Goal: Information Seeking & Learning: Learn about a topic

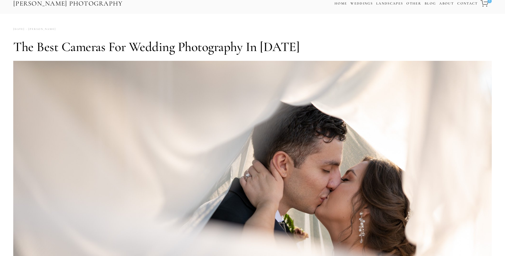
scroll to position [14, 0]
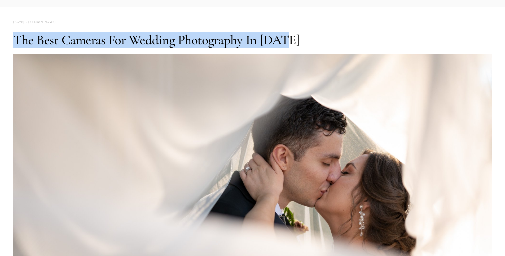
drag, startPoint x: 14, startPoint y: 38, endPoint x: 317, endPoint y: 37, distance: 303.0
click at [317, 37] on h1 "The Best Cameras for Wedding Photography in [DATE]" at bounding box center [252, 40] width 478 height 16
click at [333, 37] on h1 "The Best Cameras for Wedding Photography in [DATE]" at bounding box center [252, 40] width 478 height 16
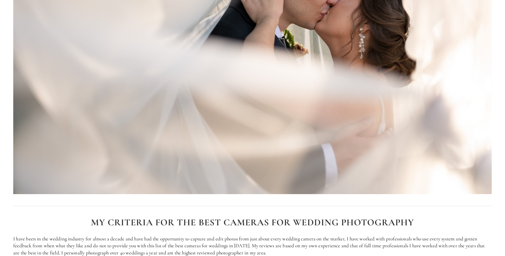
scroll to position [310, 0]
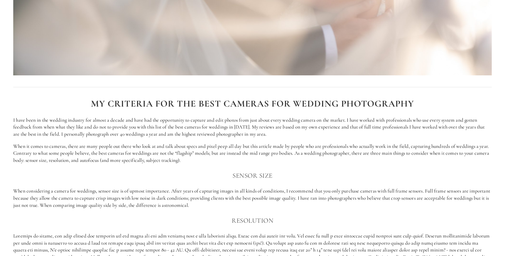
click at [90, 105] on h2 "My Criteria for the best cameras for wedding Photography" at bounding box center [252, 104] width 478 height 10
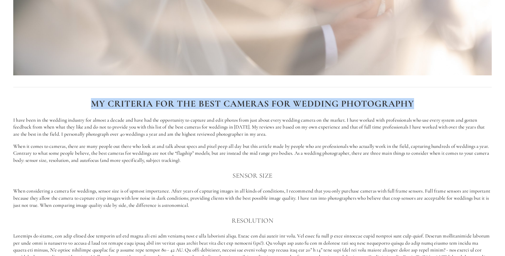
drag, startPoint x: 91, startPoint y: 103, endPoint x: 454, endPoint y: 104, distance: 363.9
click at [454, 104] on h2 "My Criteria for the best cameras for wedding Photography" at bounding box center [252, 104] width 478 height 10
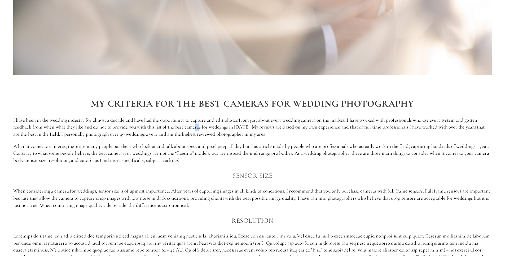
click at [198, 127] on p "I have been in the wedding industry for almost a decade and have had the opport…" at bounding box center [252, 127] width 478 height 21
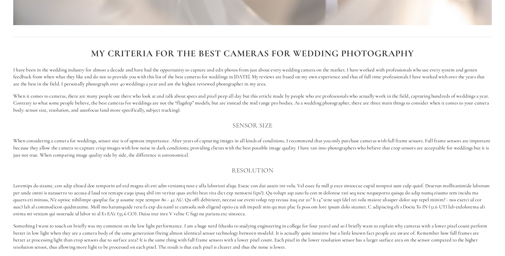
click at [147, 151] on p "When considering a camera for weddings, sensor size is of upmost importance. Af…" at bounding box center [252, 147] width 478 height 21
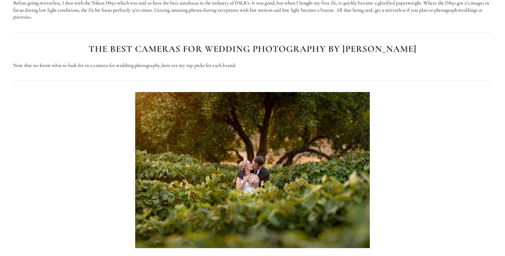
scroll to position [669, 0]
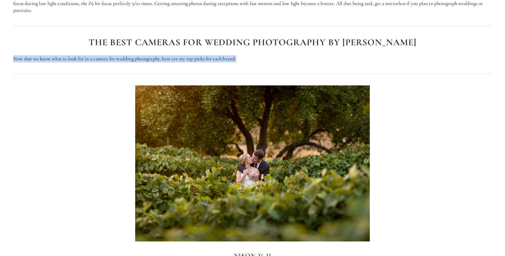
drag, startPoint x: 29, startPoint y: 60, endPoint x: 270, endPoint y: 59, distance: 241.6
click at [270, 59] on div "The best cameras for wedding photography BY BRAND Now that we know what to look…" at bounding box center [252, 50] width 487 height 34
click at [270, 59] on p "Now that we know what to look for in a camera for wedding photography, here are…" at bounding box center [252, 58] width 478 height 7
drag, startPoint x: 95, startPoint y: 60, endPoint x: 142, endPoint y: 60, distance: 46.4
click at [142, 60] on p "Now that we know what to look for in a camera for wedding photography, here are…" at bounding box center [252, 58] width 478 height 7
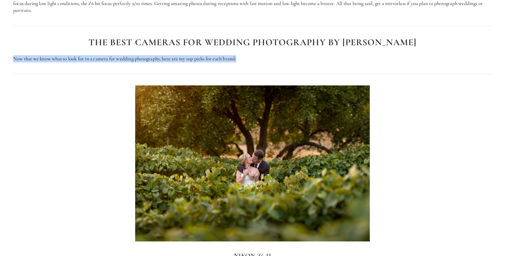
drag, startPoint x: 10, startPoint y: 59, endPoint x: 234, endPoint y: 66, distance: 223.9
drag, startPoint x: 237, startPoint y: 66, endPoint x: 275, endPoint y: 63, distance: 38.3
click at [237, 67] on div at bounding box center [252, 74] width 487 height 14
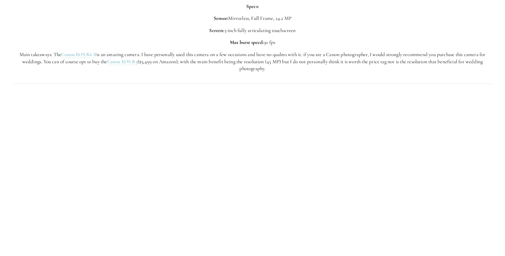
scroll to position [1497, 0]
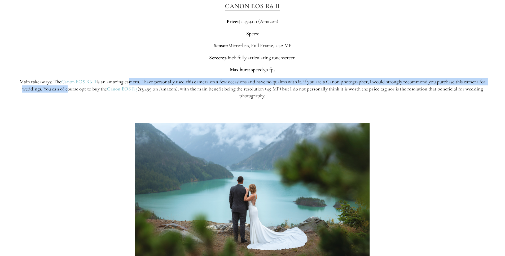
drag, startPoint x: 129, startPoint y: 82, endPoint x: 63, endPoint y: 91, distance: 66.6
click at [63, 91] on p "Main takeaways: The Canon EOS R6 II is an amazing camera. I have personally use…" at bounding box center [252, 88] width 478 height 21
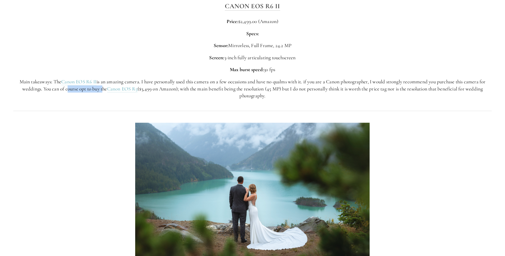
drag, startPoint x: 64, startPoint y: 89, endPoint x: 100, endPoint y: 88, distance: 35.2
click at [99, 88] on p "Main takeaways: The Canon EOS R6 II is an amazing camera. I have personally use…" at bounding box center [252, 88] width 478 height 21
click at [176, 88] on p "Main takeaways: The Canon EOS R6 II is an amazing camera. I have personally use…" at bounding box center [252, 88] width 478 height 21
drag, startPoint x: 147, startPoint y: 88, endPoint x: 225, endPoint y: 89, distance: 78.7
click at [225, 89] on p "Main takeaways: The Canon EOS R6 II is an amazing camera. I have personally use…" at bounding box center [252, 88] width 478 height 21
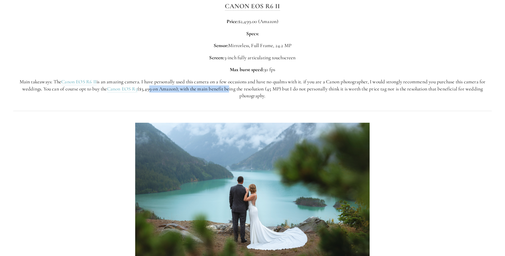
click at [226, 89] on p "Main takeaways: The Canon EOS R6 II is an amazing camera. I have personally use…" at bounding box center [252, 88] width 478 height 21
drag, startPoint x: 216, startPoint y: 89, endPoint x: 316, endPoint y: 89, distance: 99.9
click at [316, 89] on p "Main takeaways: The Canon EOS R6 II is an amazing camera. I have personally use…" at bounding box center [252, 88] width 478 height 21
click at [320, 89] on p "Main takeaways: The Canon EOS R6 II is an amazing camera. I have personally use…" at bounding box center [252, 88] width 478 height 21
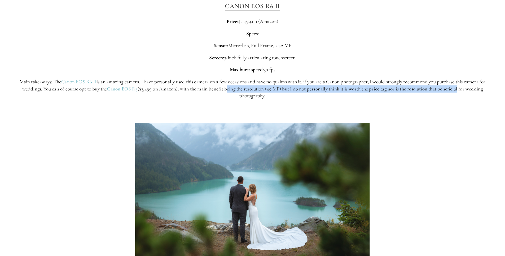
drag, startPoint x: 225, startPoint y: 86, endPoint x: 460, endPoint y: 87, distance: 234.4
click at [460, 87] on p "Main takeaways: The Canon EOS R6 II is an amazing camera. I have personally use…" at bounding box center [252, 88] width 478 height 21
click at [459, 87] on p "Main takeaways: The Canon EOS R6 II is an amazing camera. I have personally use…" at bounding box center [252, 88] width 478 height 21
drag, startPoint x: 289, startPoint y: 86, endPoint x: 370, endPoint y: 86, distance: 81.0
click at [370, 86] on p "Main takeaways: The Canon EOS R6 II is an amazing camera. I have personally use…" at bounding box center [252, 88] width 478 height 21
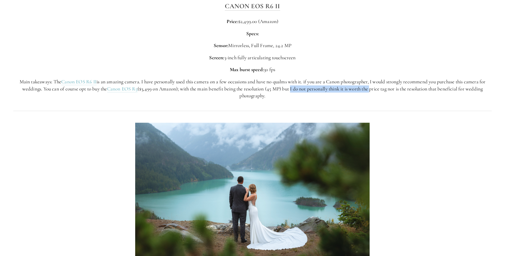
click at [370, 86] on p "Main takeaways: The Canon EOS R6 II is an amazing camera. I have personally use…" at bounding box center [252, 88] width 478 height 21
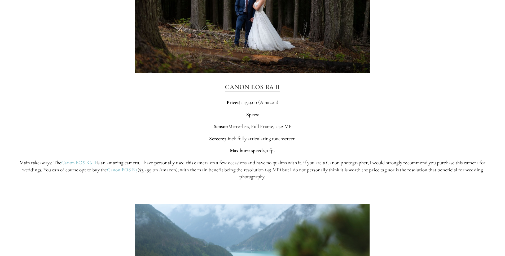
scroll to position [1409, 0]
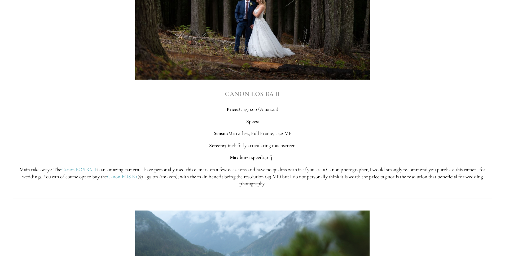
click at [272, 95] on strong "Canon EOS R6 II" at bounding box center [252, 94] width 55 height 8
